Goal: Task Accomplishment & Management: Manage account settings

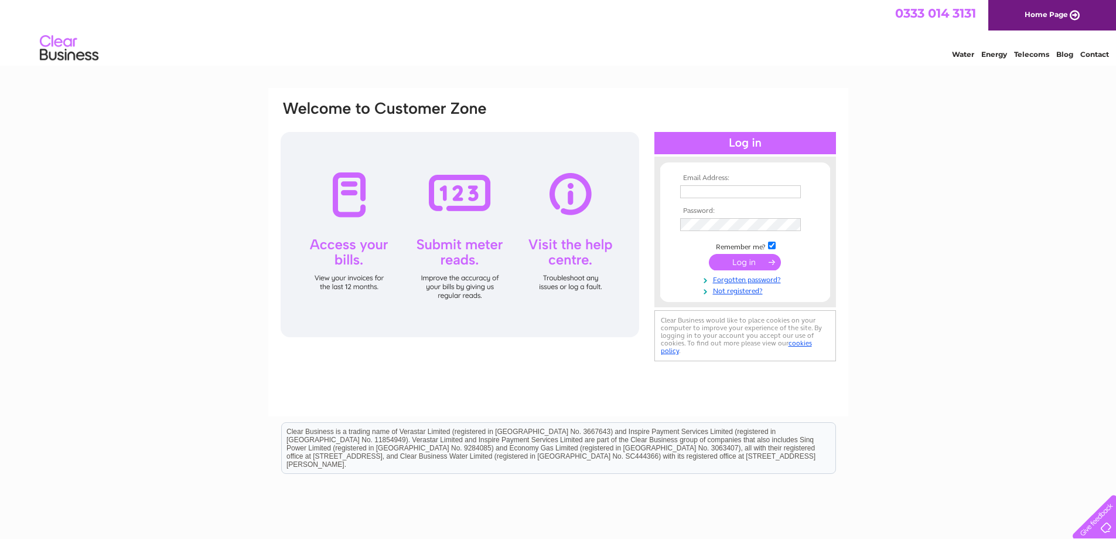
type input "office.floralhall@gmail.com"
click at [744, 261] on input "submit" at bounding box center [745, 262] width 72 height 16
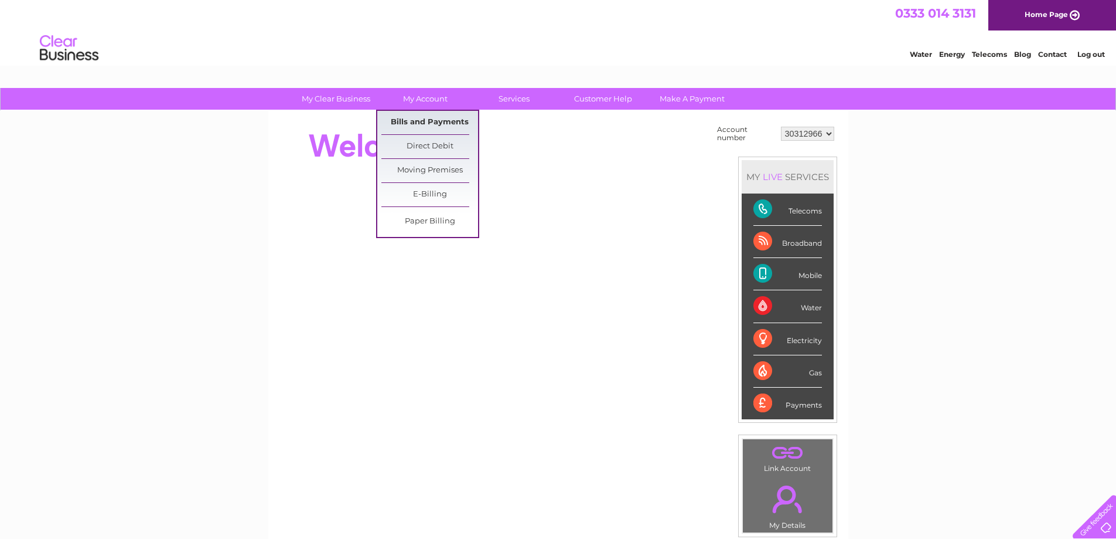
click at [420, 122] on link "Bills and Payments" at bounding box center [429, 122] width 97 height 23
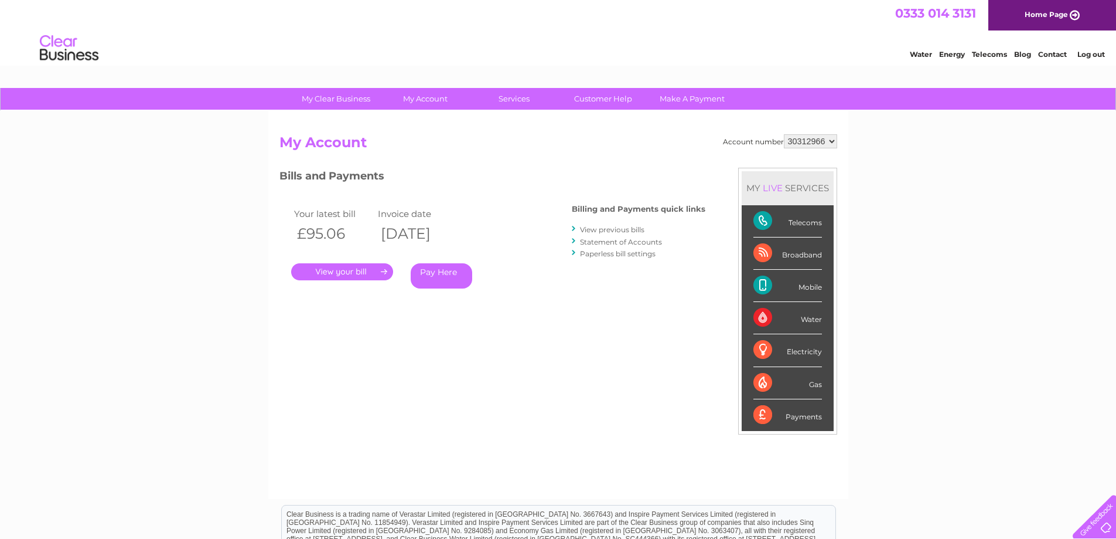
click at [366, 268] on link "." at bounding box center [342, 271] width 102 height 17
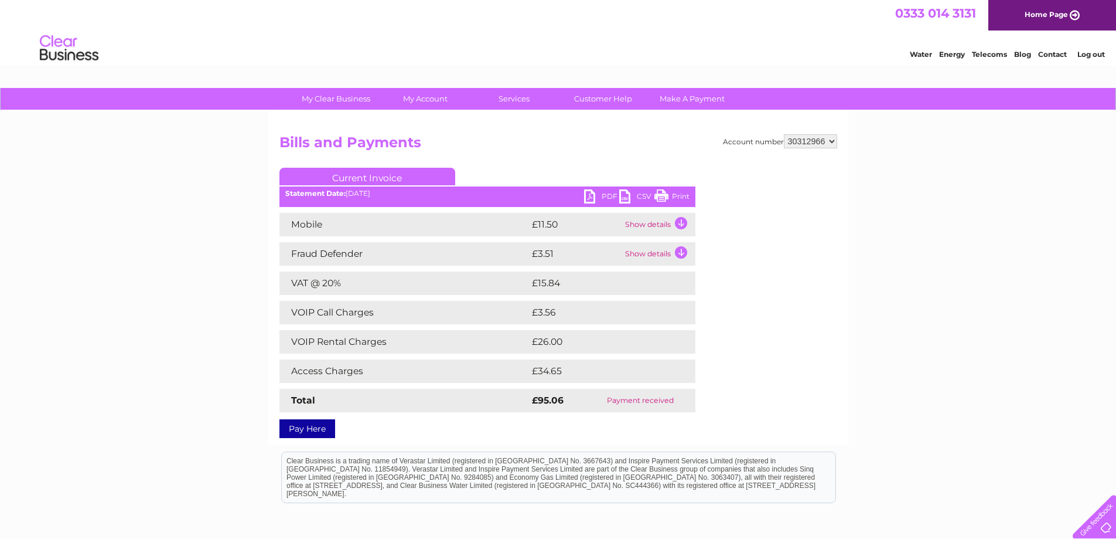
click at [591, 192] on link "PDF" at bounding box center [601, 197] width 35 height 17
